Goal: Information Seeking & Learning: Learn about a topic

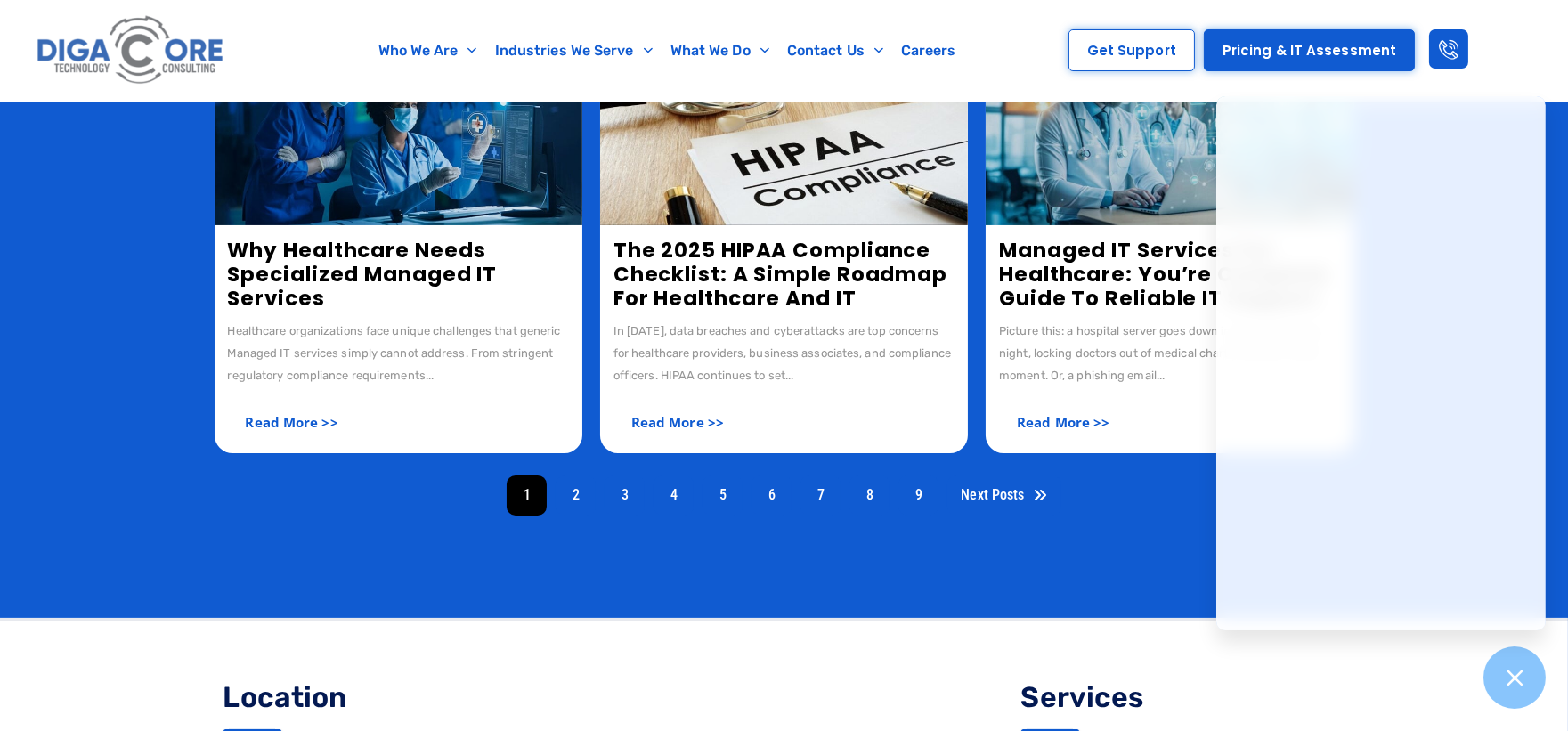
scroll to position [989, 0]
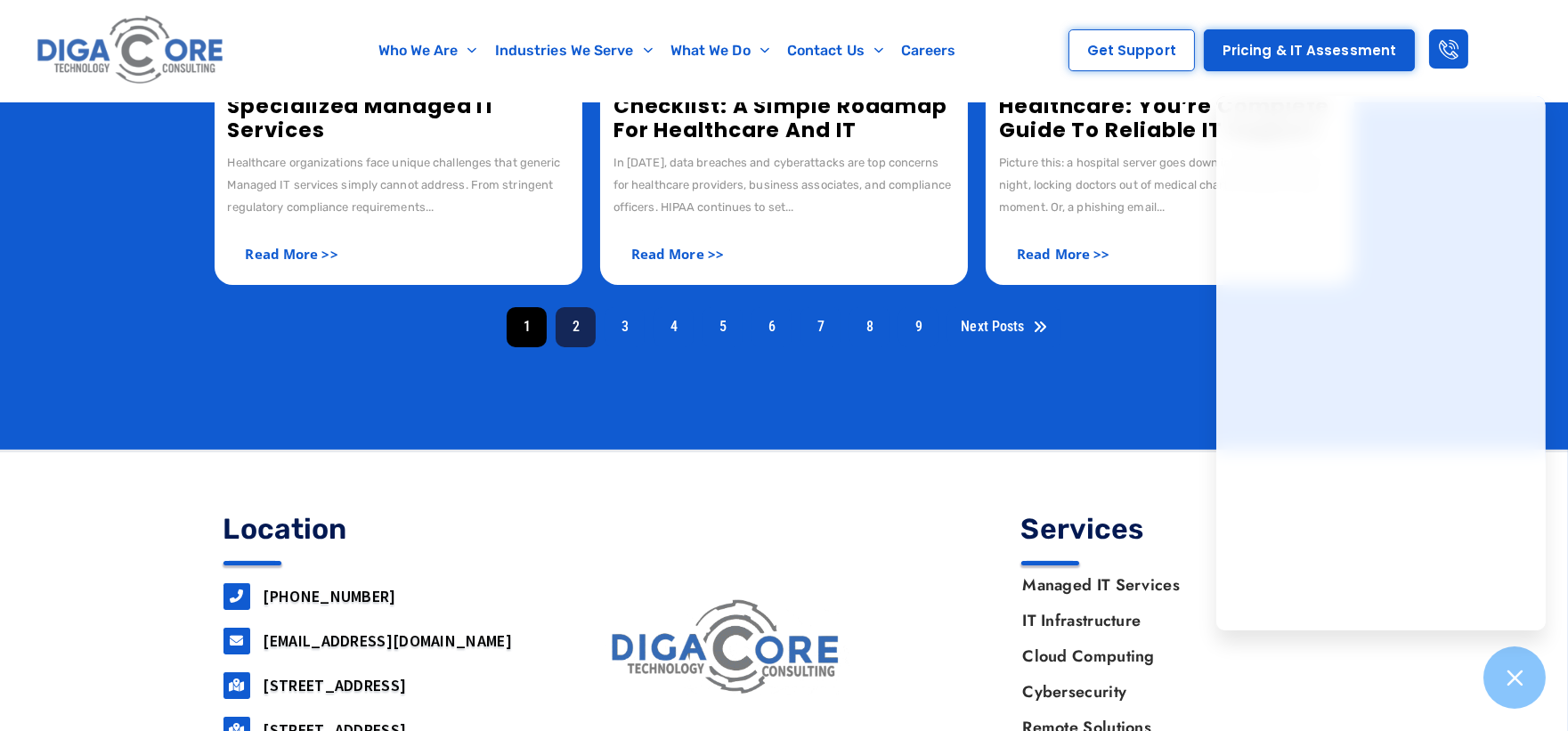
click at [564, 326] on link "2" at bounding box center [576, 328] width 40 height 40
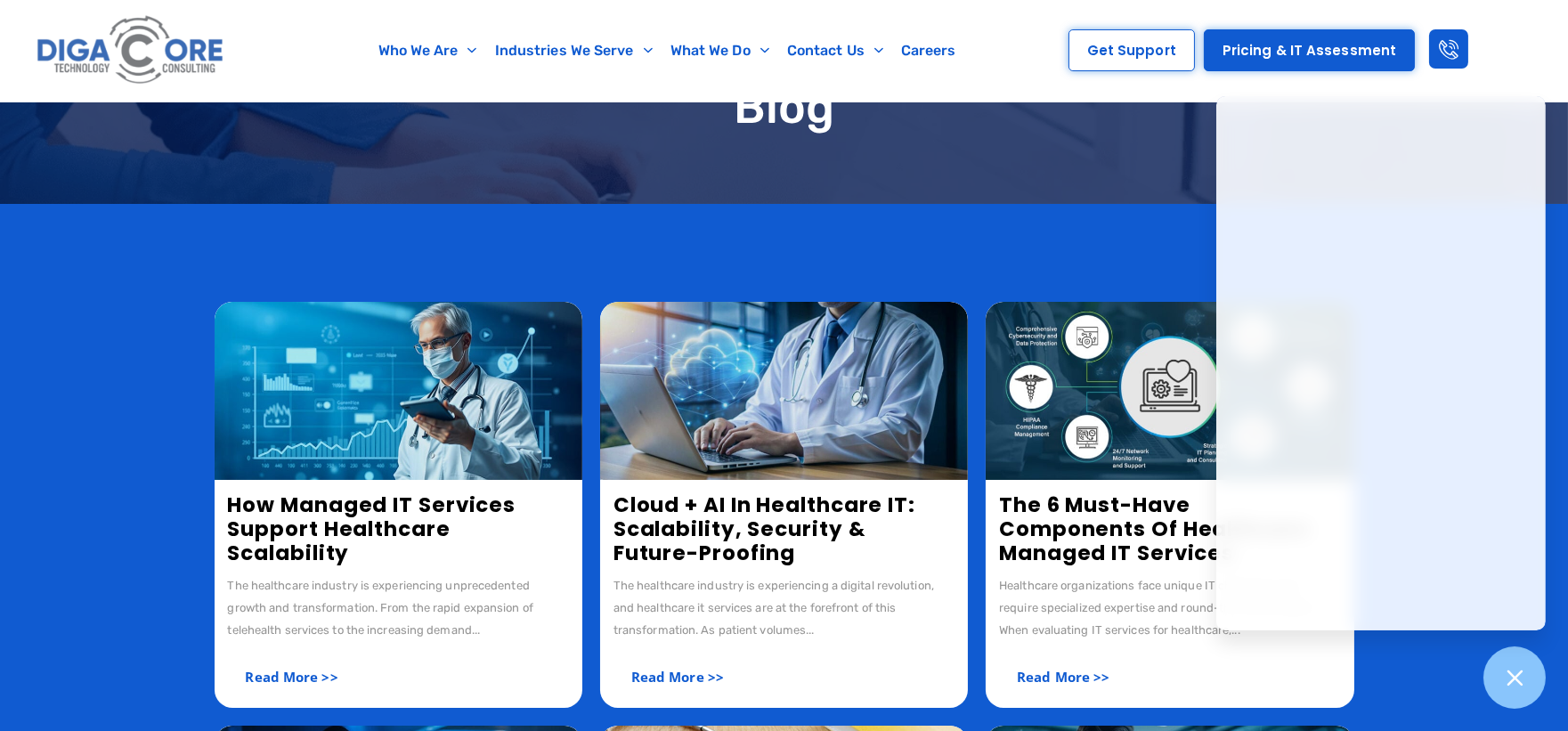
scroll to position [99, 0]
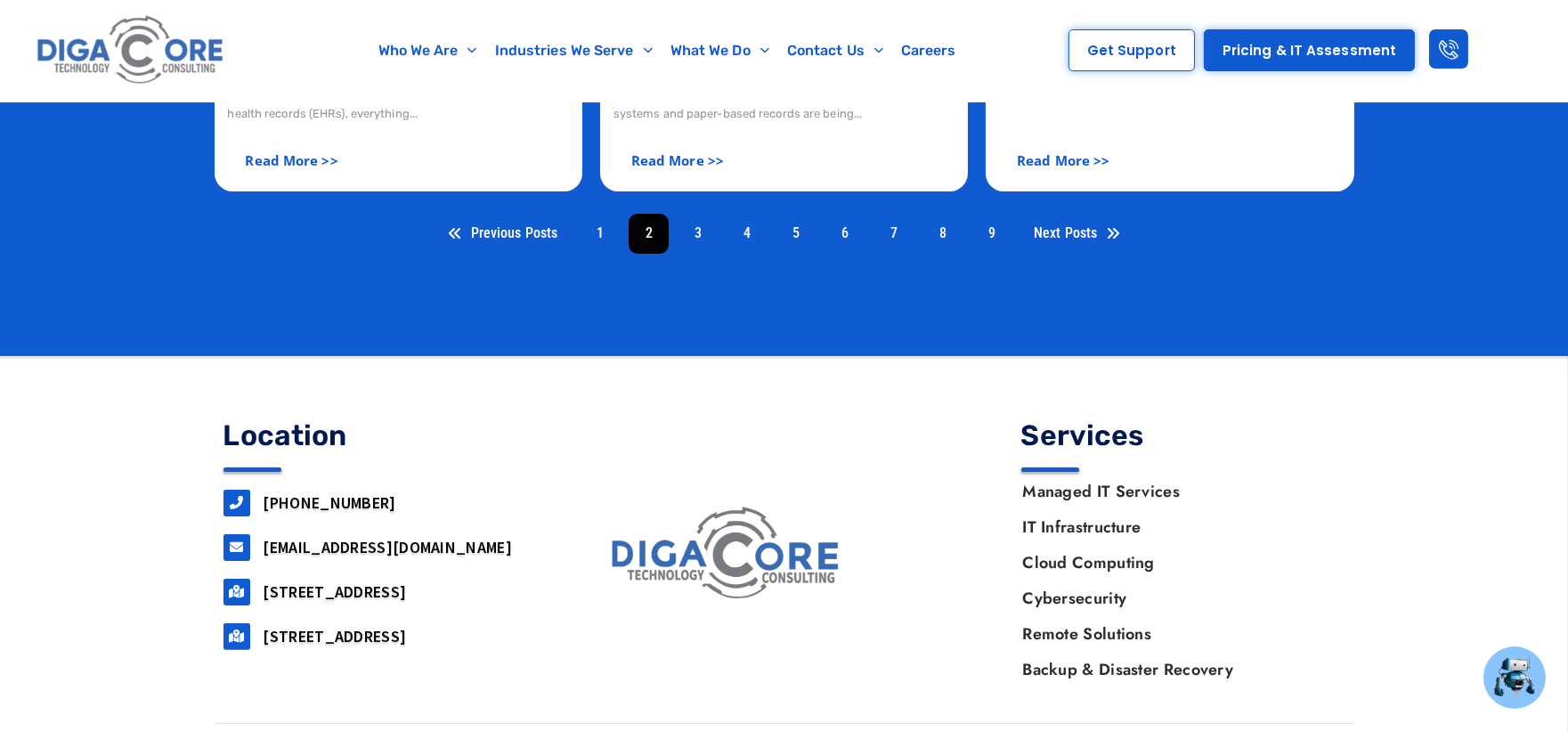
scroll to position [1162, 0]
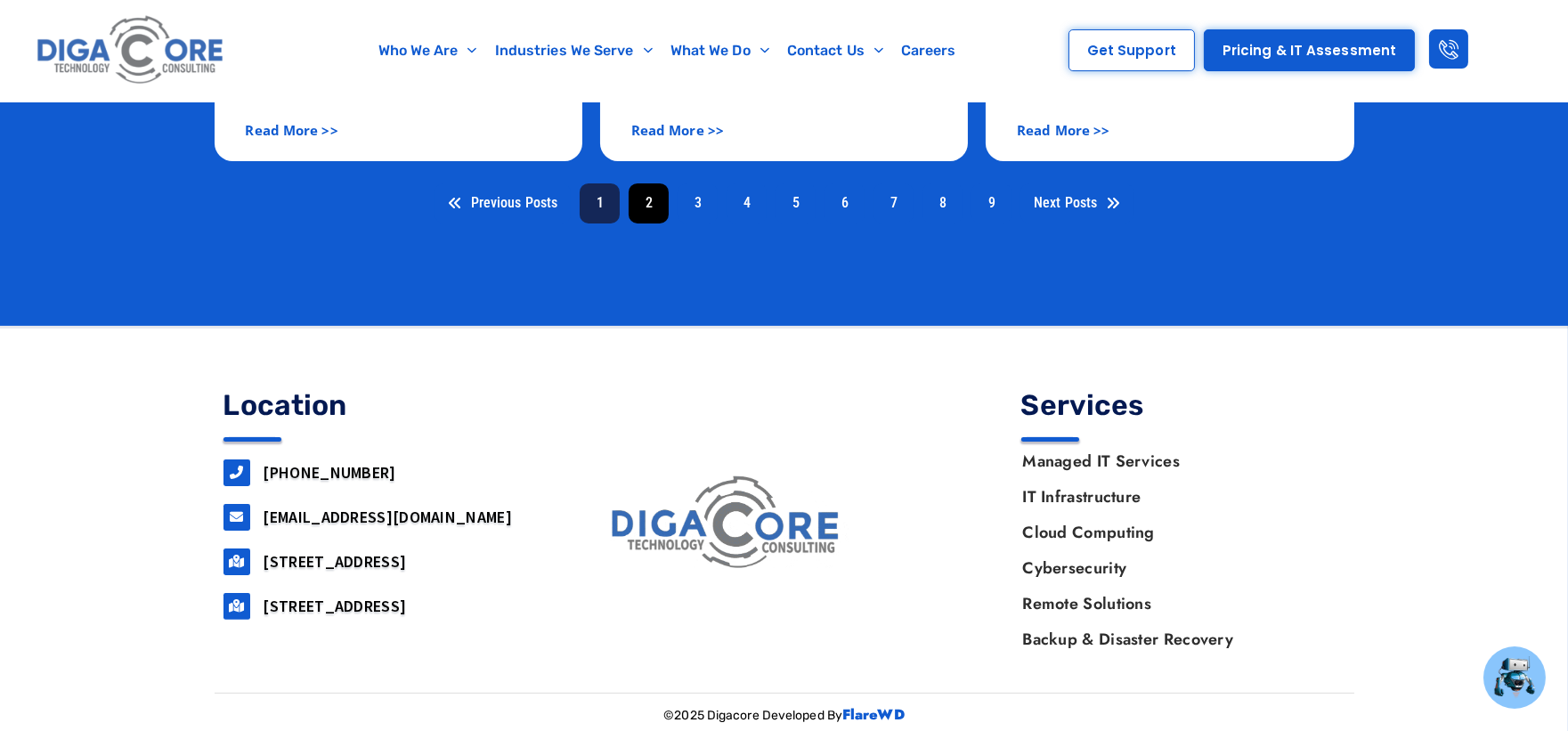
click at [599, 201] on link "1" at bounding box center [599, 204] width 40 height 40
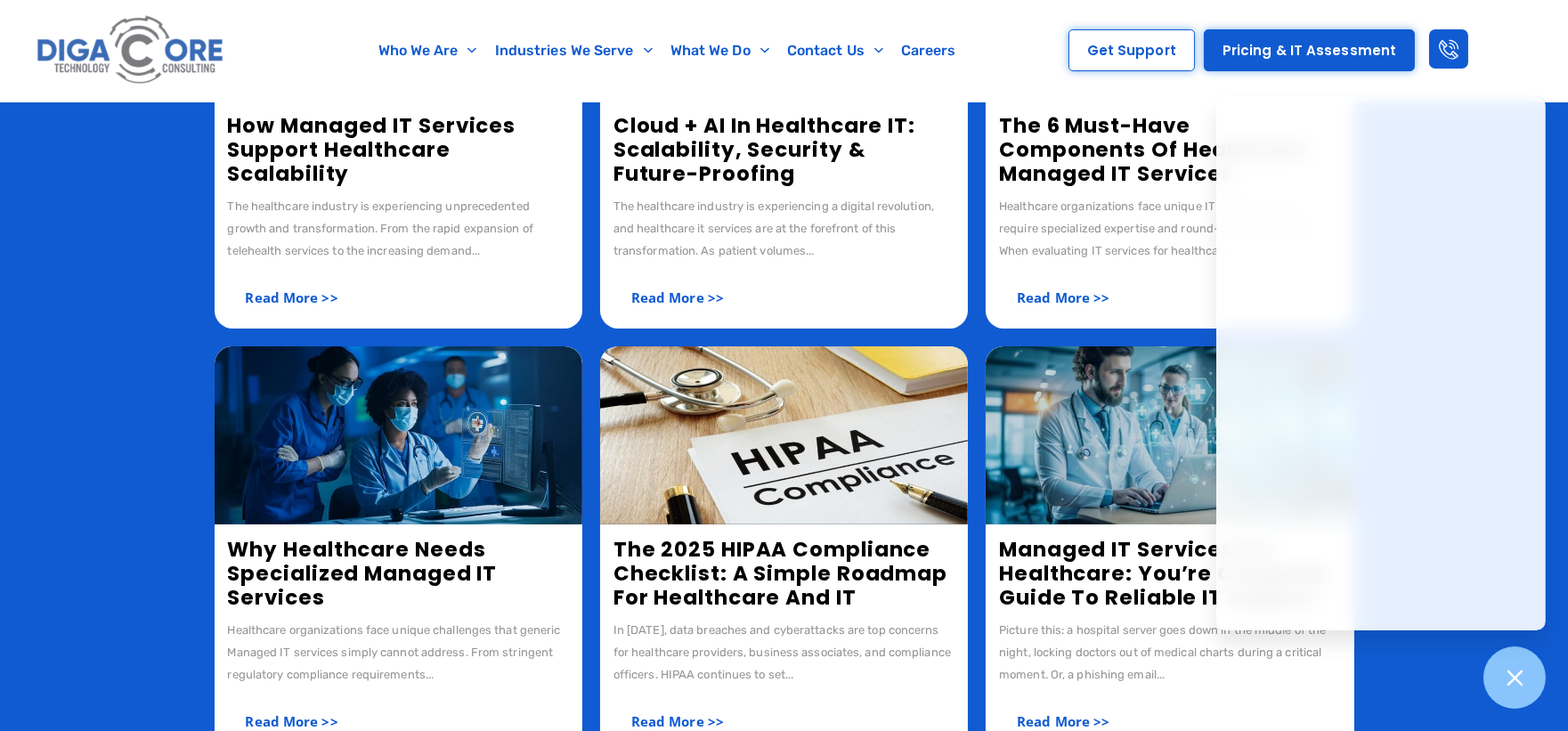
scroll to position [519, 0]
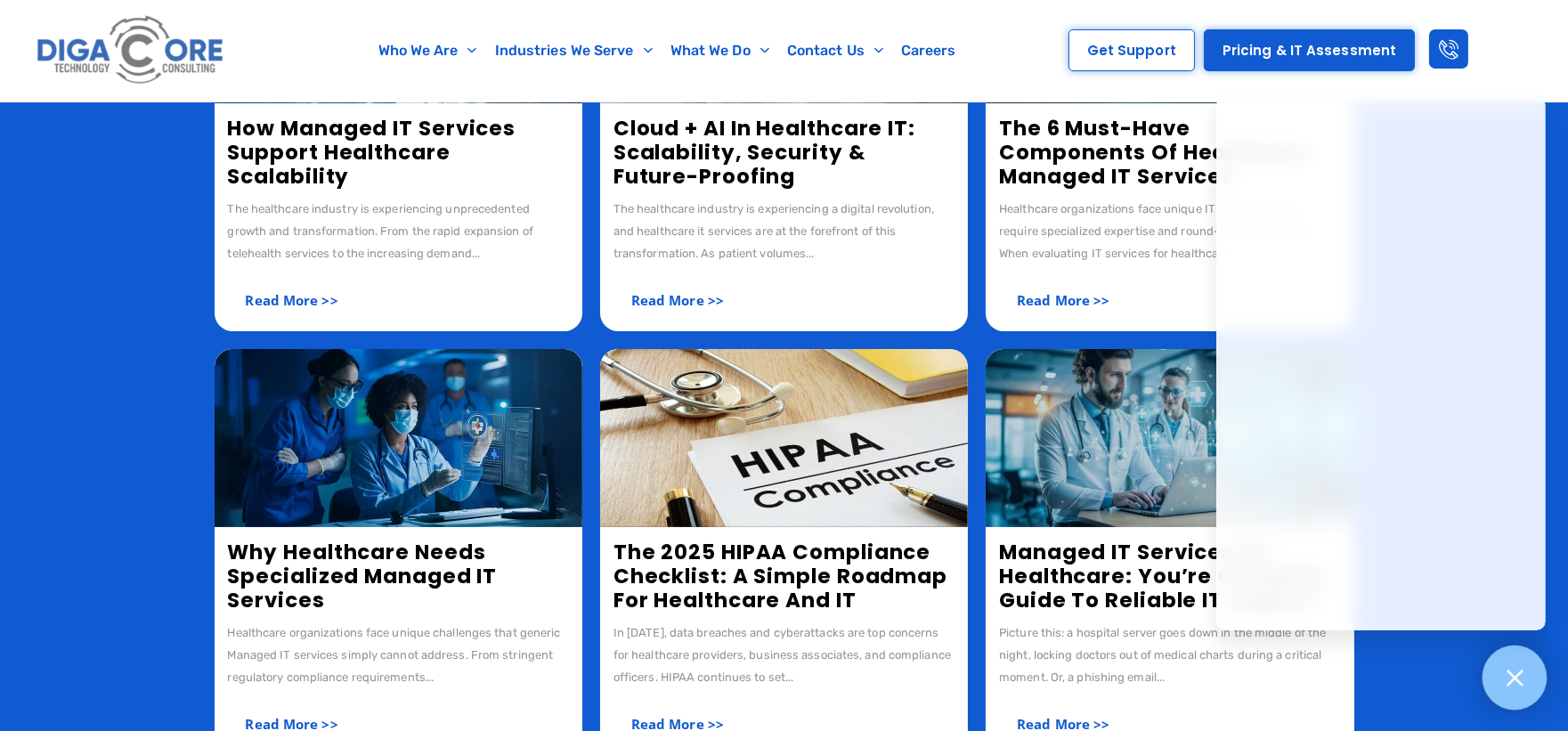
click at [1518, 692] on div at bounding box center [1515, 678] width 65 height 65
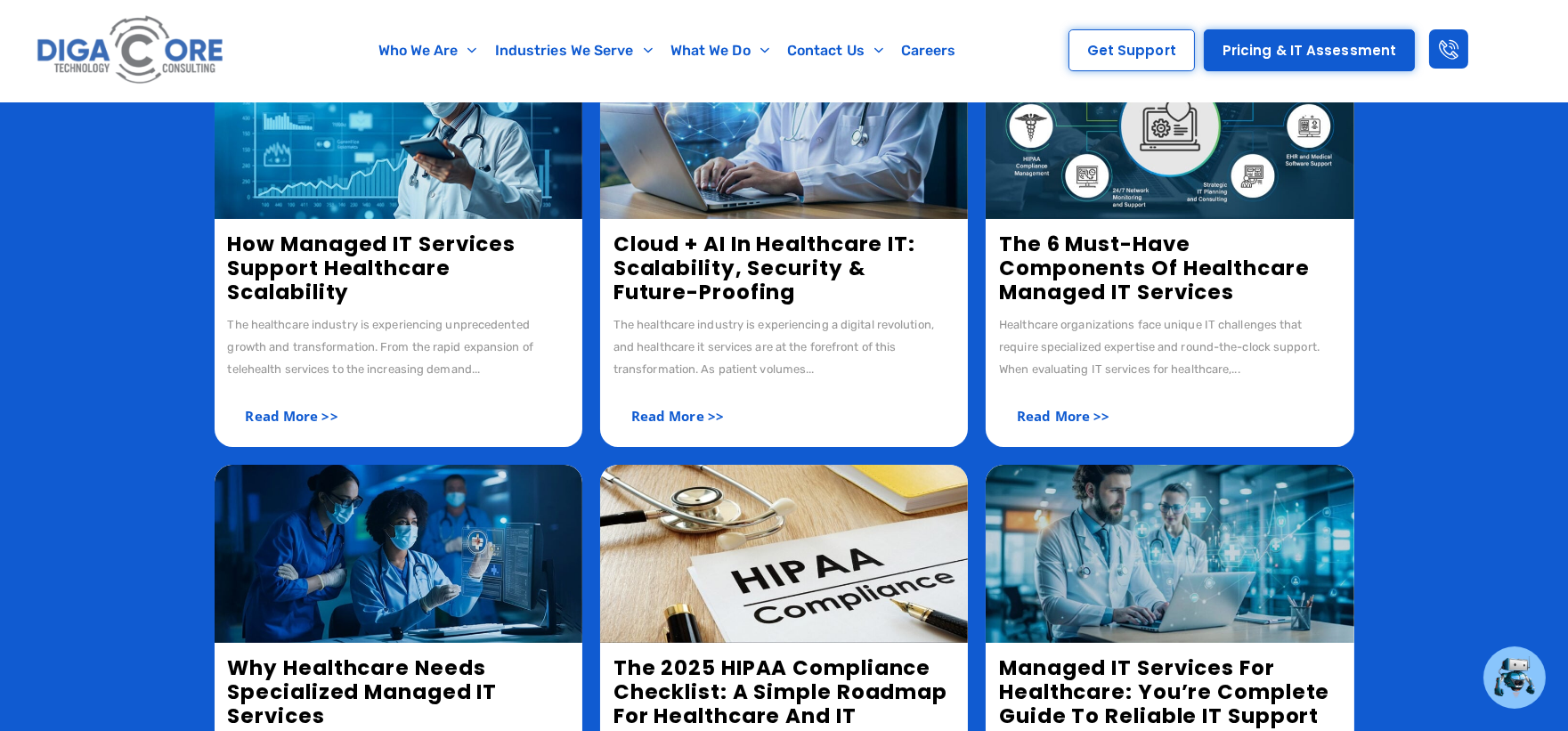
scroll to position [222, 0]
